Goal: Book appointment/travel/reservation

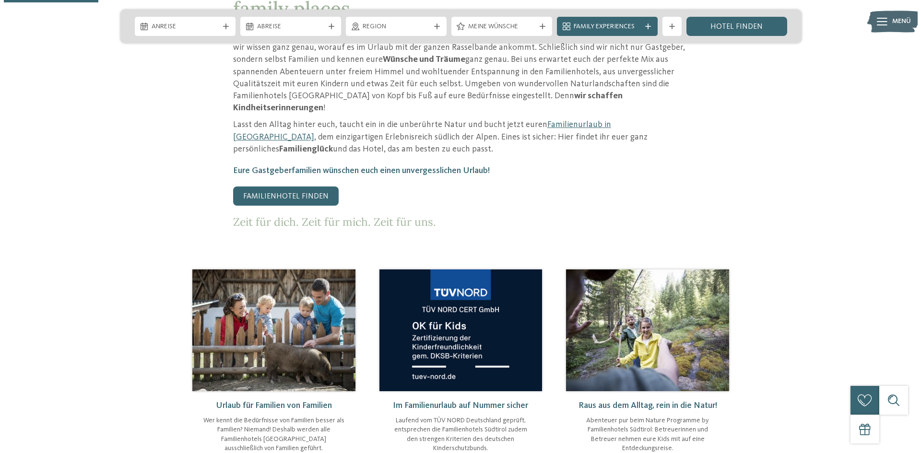
scroll to position [288, 0]
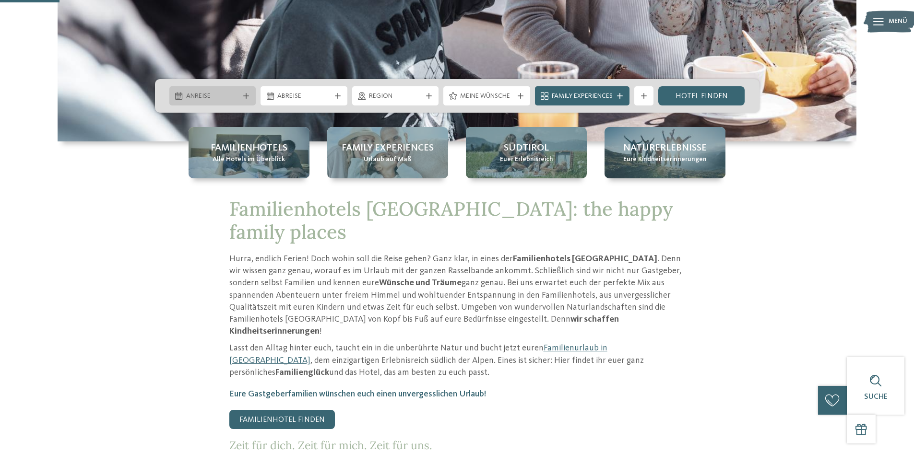
click at [250, 101] on div "Anreise" at bounding box center [212, 95] width 87 height 19
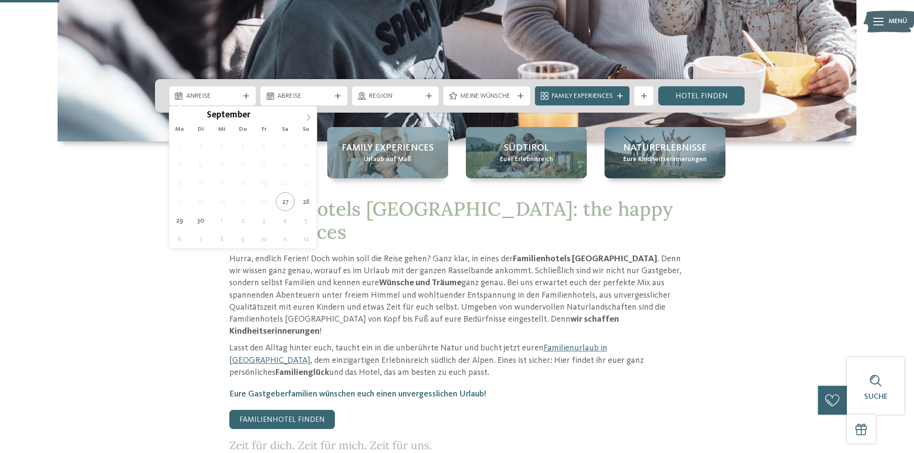
click at [307, 120] on icon at bounding box center [308, 117] width 7 height 7
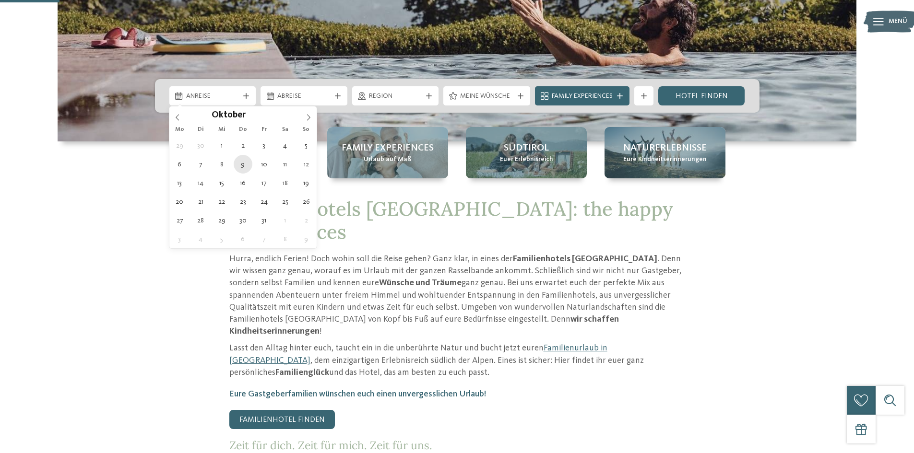
type div "09.10.2025"
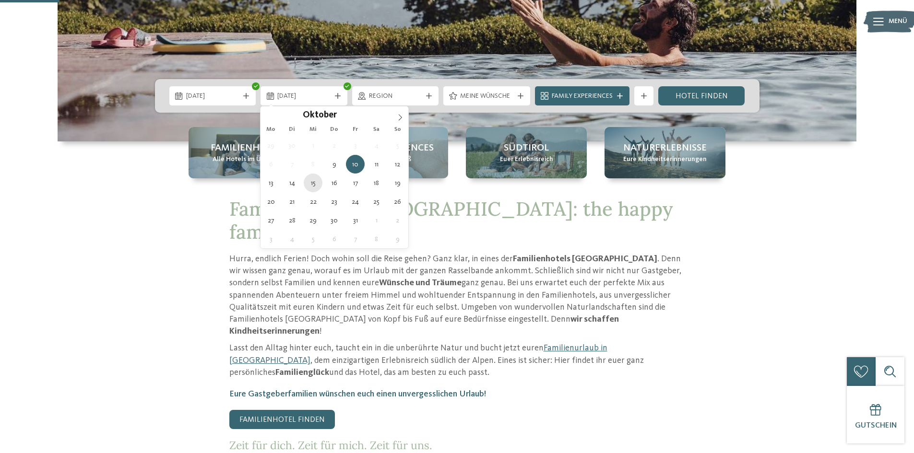
type div "15.10.2025"
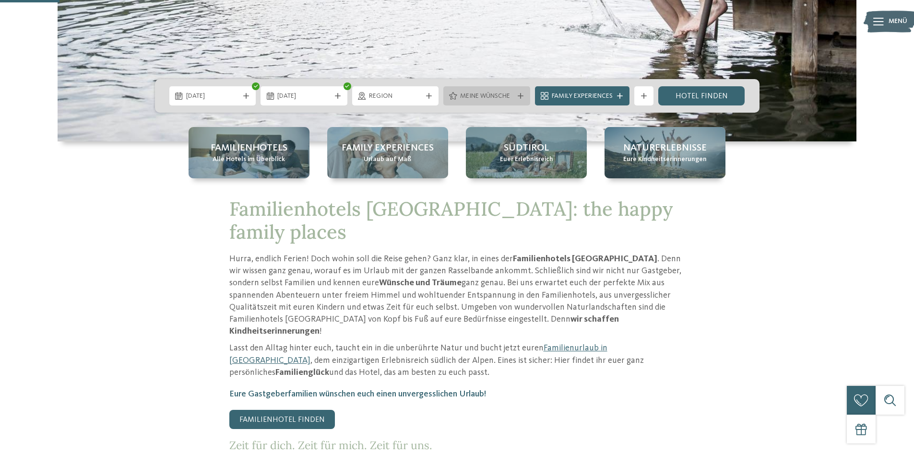
click at [519, 96] on icon at bounding box center [521, 96] width 6 height 6
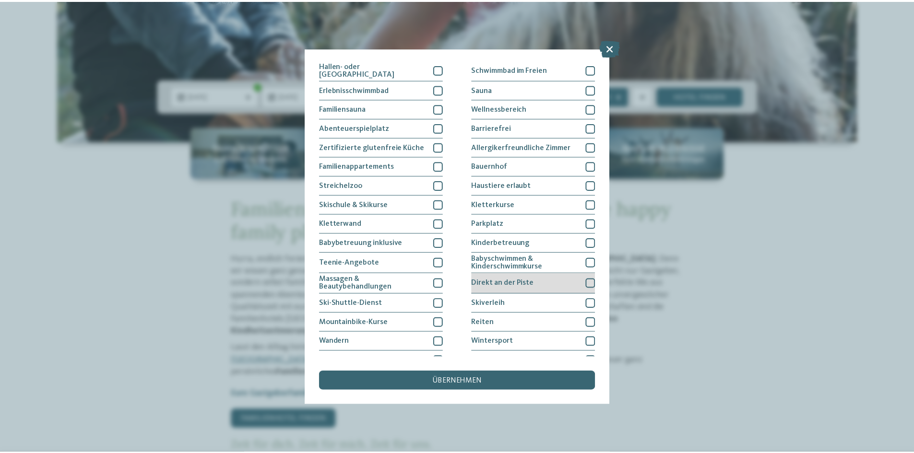
scroll to position [1, 0]
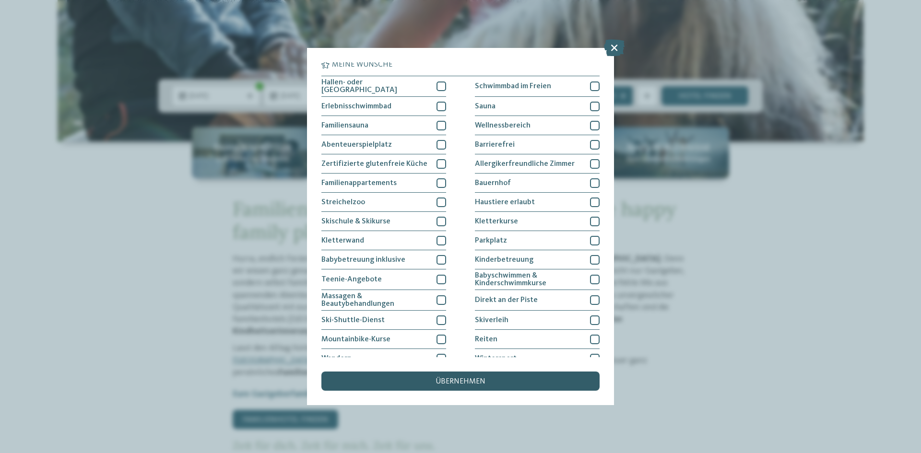
click at [472, 376] on div "übernehmen" at bounding box center [461, 381] width 278 height 19
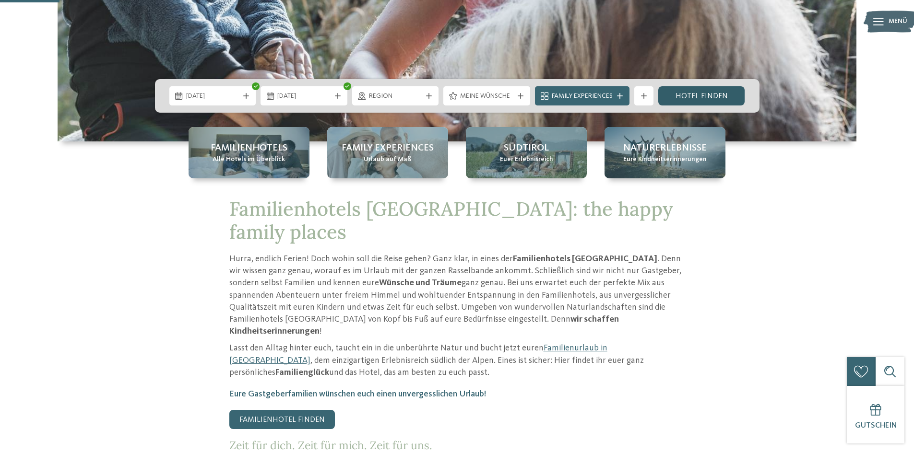
click at [690, 97] on link "Hotel finden" at bounding box center [701, 95] width 87 height 19
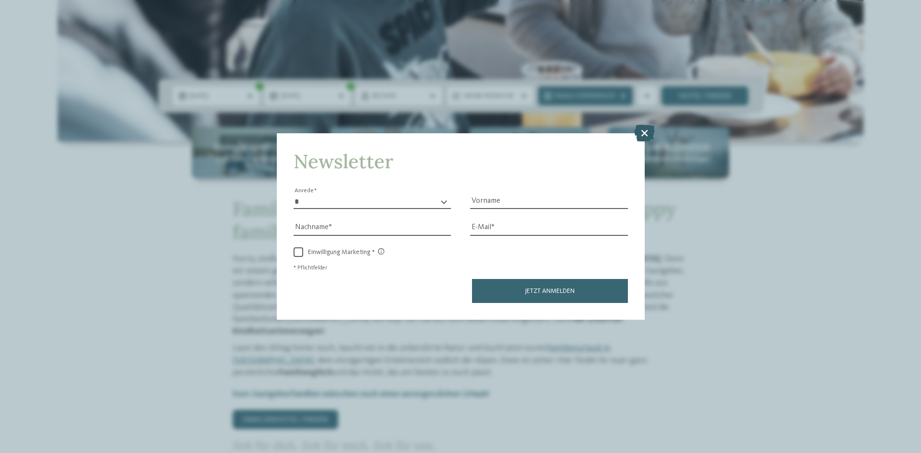
click at [642, 135] on icon at bounding box center [644, 133] width 21 height 17
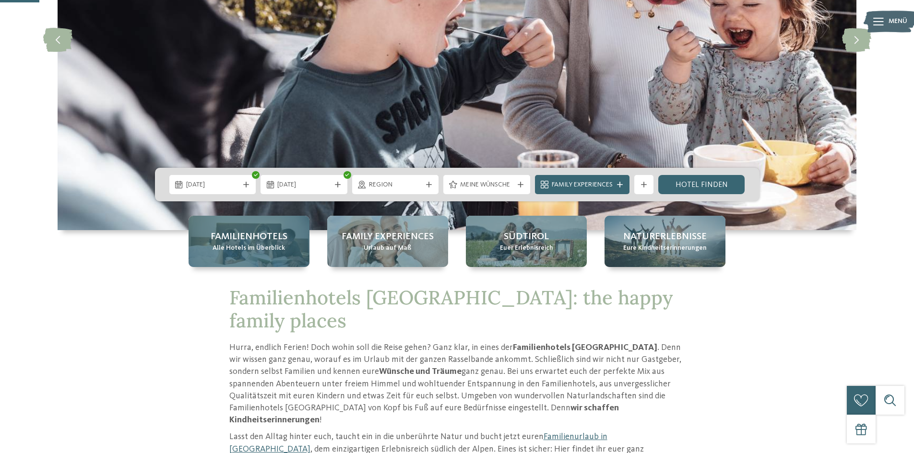
scroll to position [192, 0]
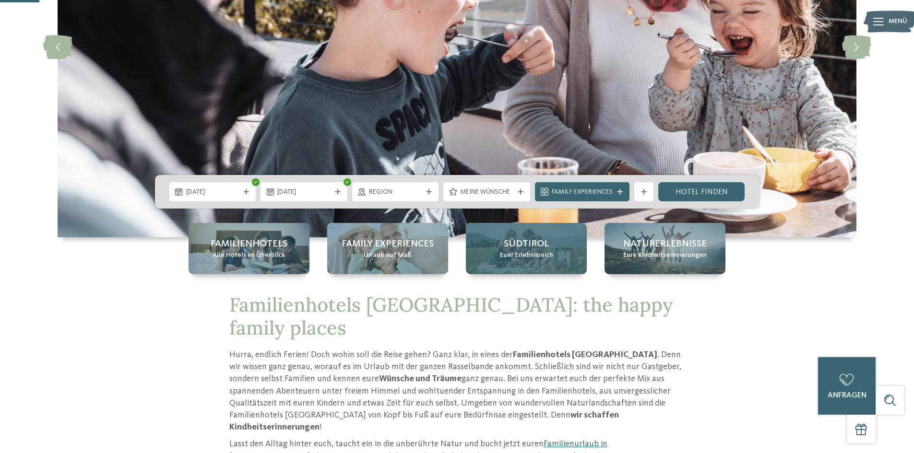
click at [549, 241] on div "Südtirol Euer Erlebnisreich" at bounding box center [526, 248] width 121 height 51
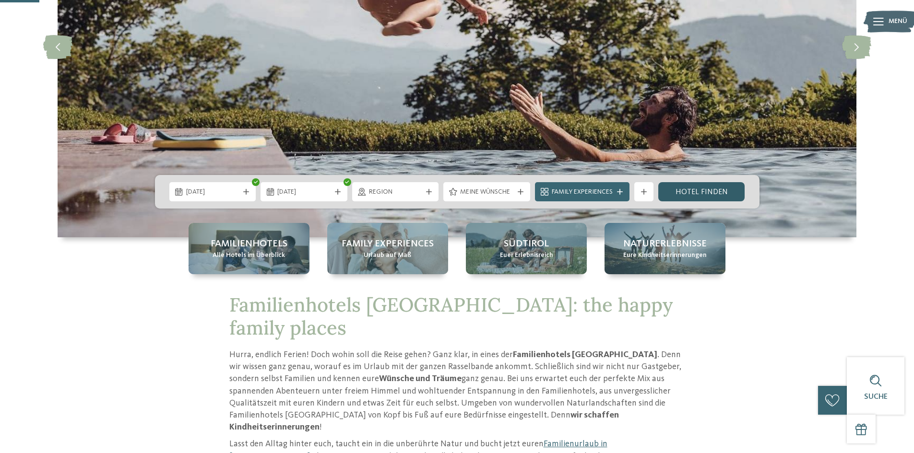
click at [702, 193] on link "Hotel finden" at bounding box center [701, 191] width 87 height 19
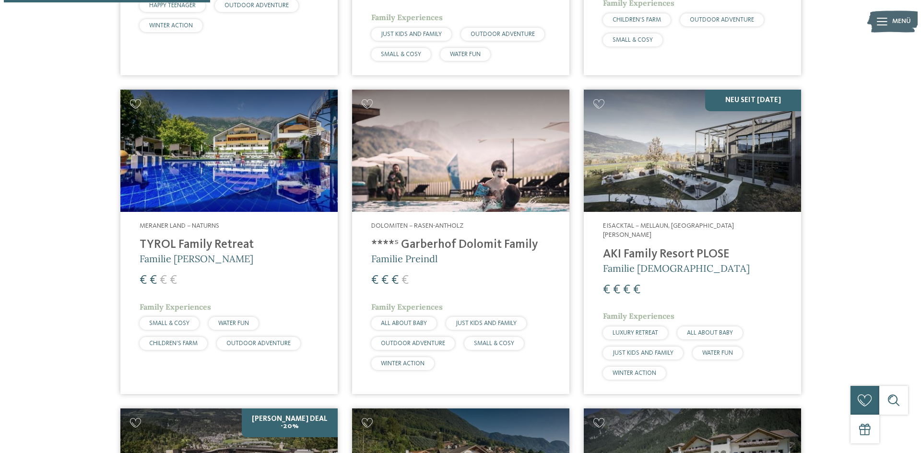
scroll to position [603, 0]
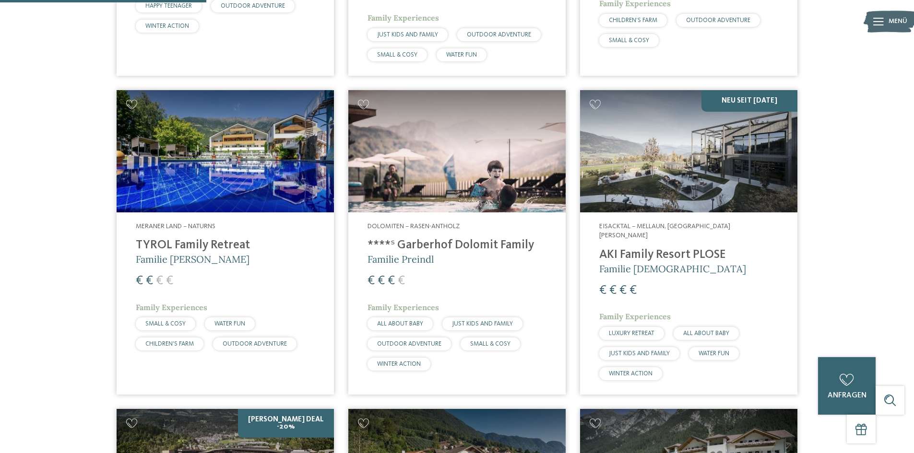
click at [454, 171] on img at bounding box center [456, 151] width 217 height 122
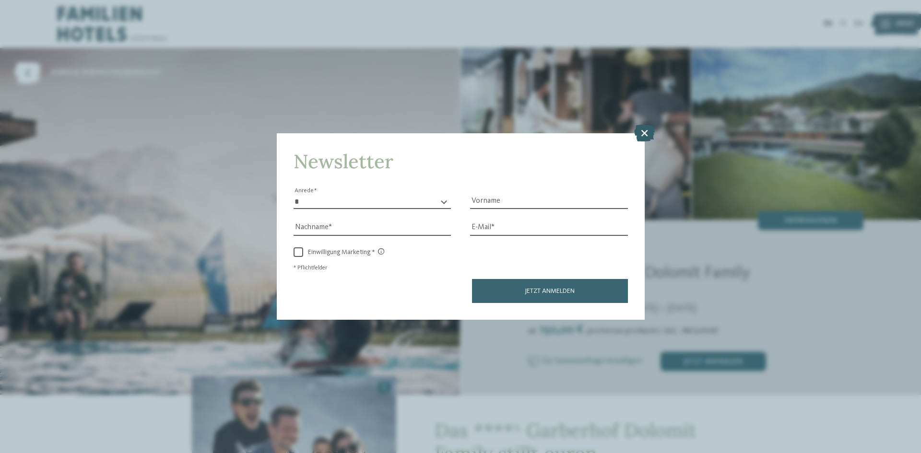
click at [641, 135] on icon at bounding box center [644, 133] width 21 height 17
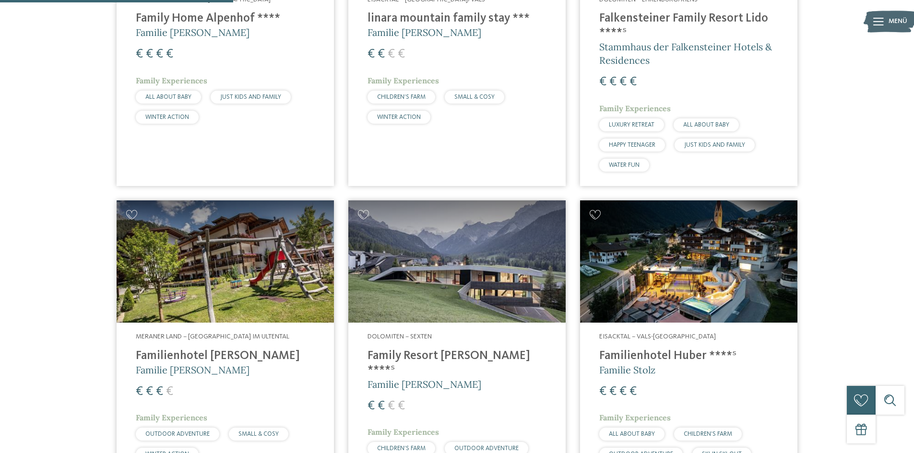
scroll to position [880, 0]
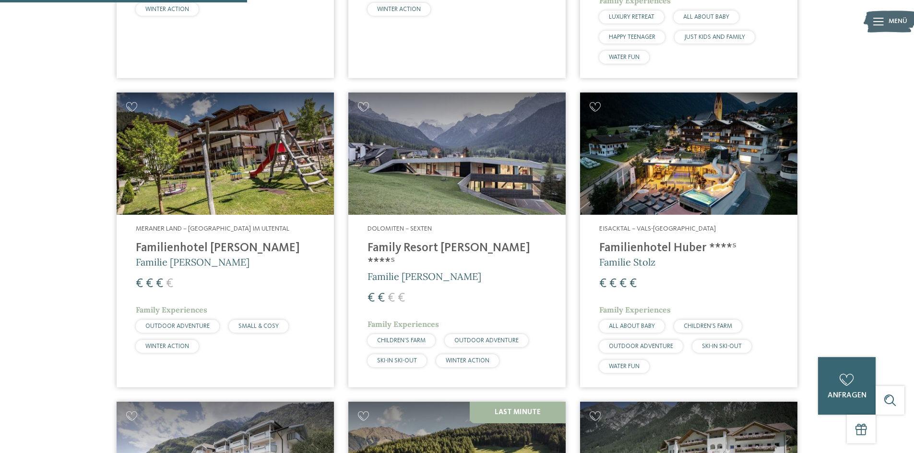
click at [703, 179] on img at bounding box center [688, 154] width 217 height 122
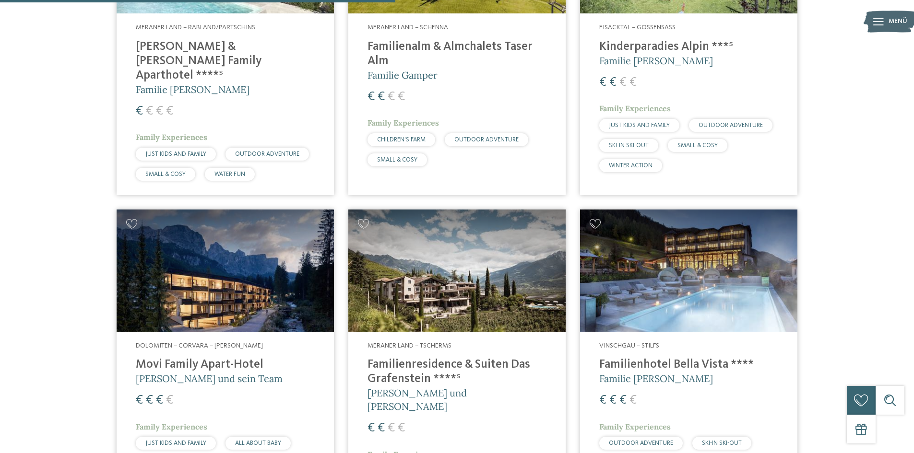
scroll to position [1408, 0]
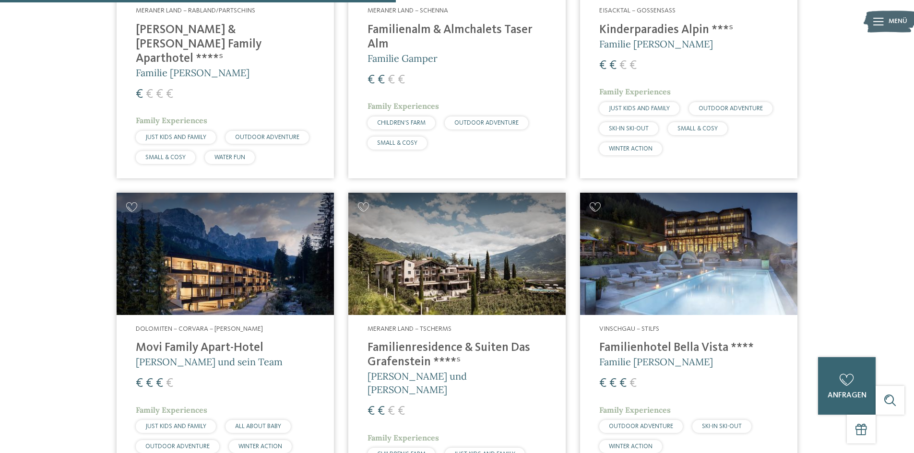
click at [462, 275] on img at bounding box center [456, 254] width 217 height 122
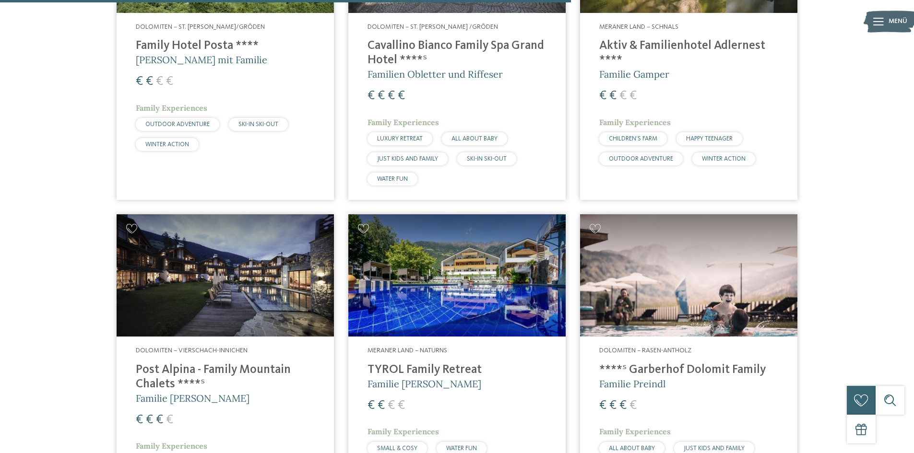
scroll to position [2032, 0]
